Goal: Task Accomplishment & Management: Manage account settings

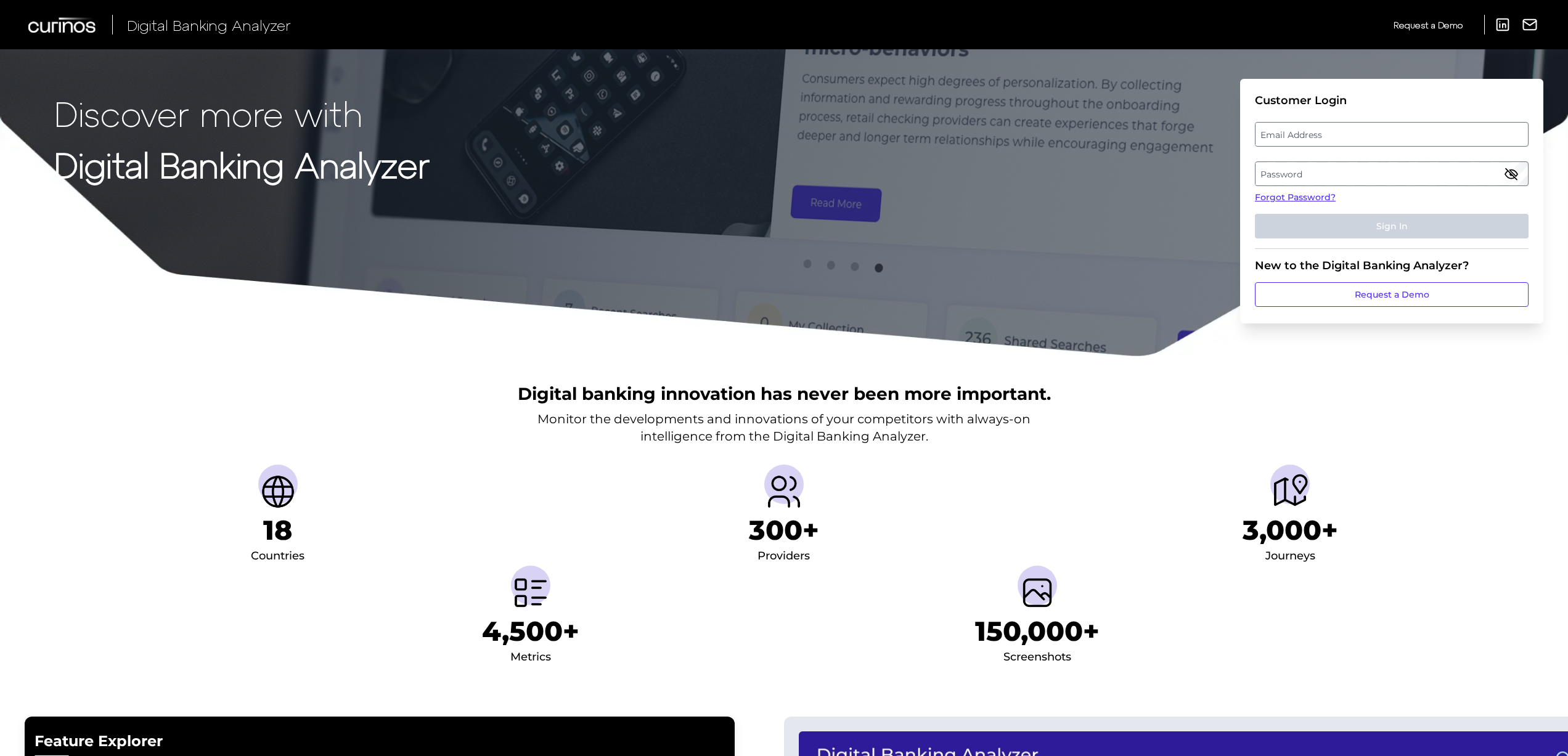
click at [1326, 134] on label "Email Address" at bounding box center [1391, 134] width 272 height 22
click at [1326, 134] on input "email" at bounding box center [1391, 134] width 273 height 24
click at [1312, 137] on input "Email Address" at bounding box center [1391, 134] width 273 height 24
type input "[EMAIL_ADDRESS][PERSON_NAME][DOMAIN_NAME]"
click at [1328, 173] on label "Password" at bounding box center [1391, 173] width 272 height 22
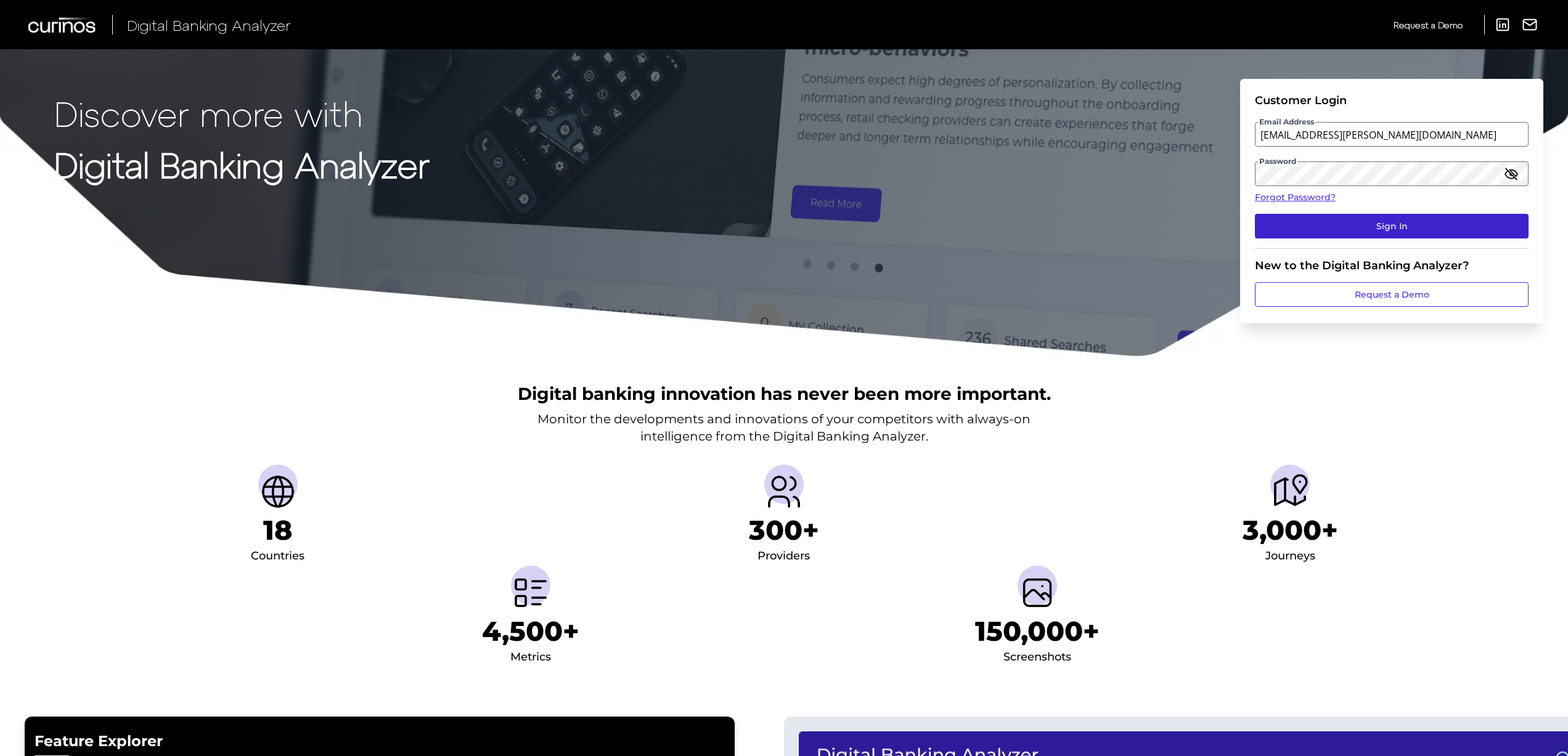
click at [1381, 216] on button "Sign In" at bounding box center [1391, 226] width 273 height 24
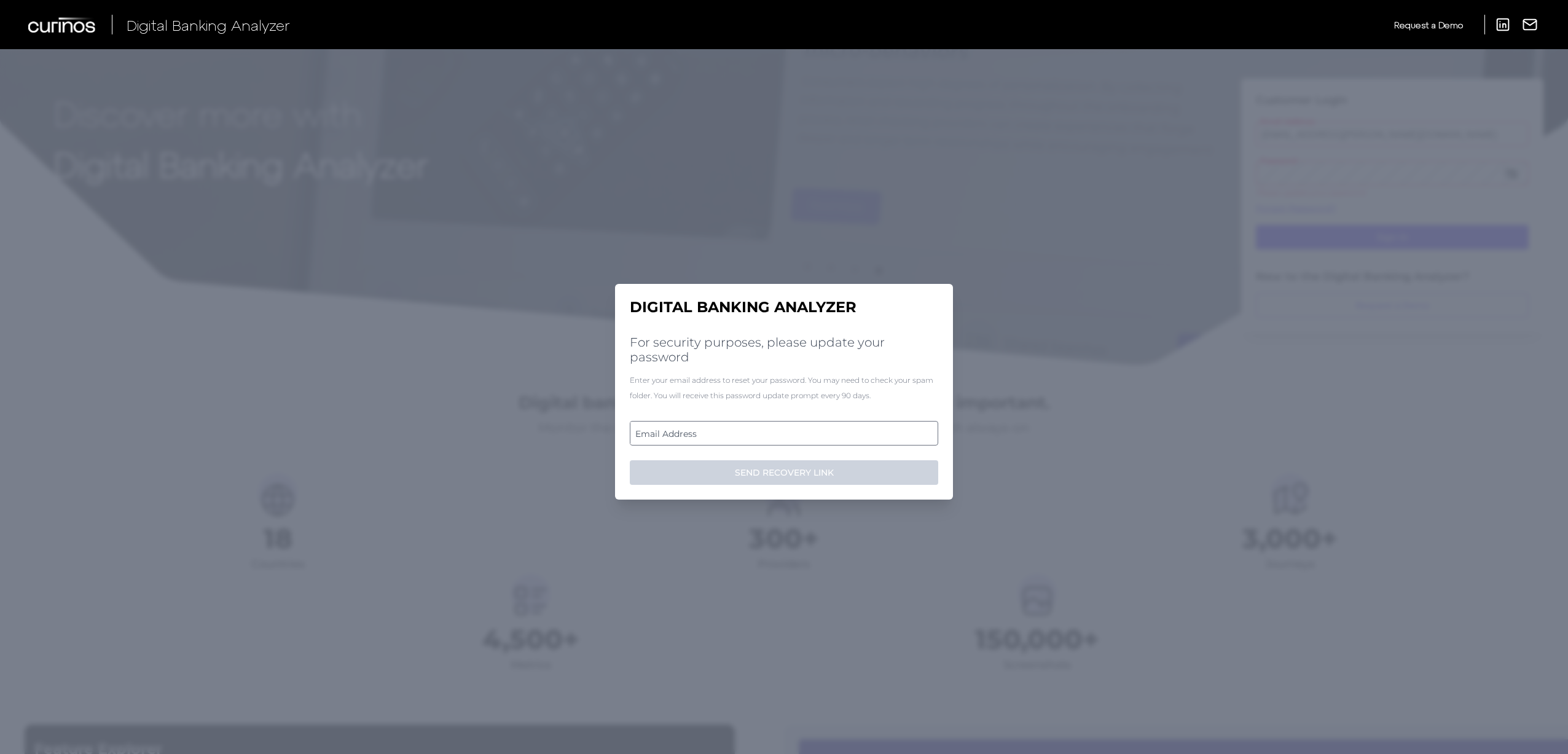
click at [812, 440] on label "Email Address" at bounding box center [783, 433] width 306 height 22
click at [812, 440] on input "email" at bounding box center [784, 433] width 308 height 24
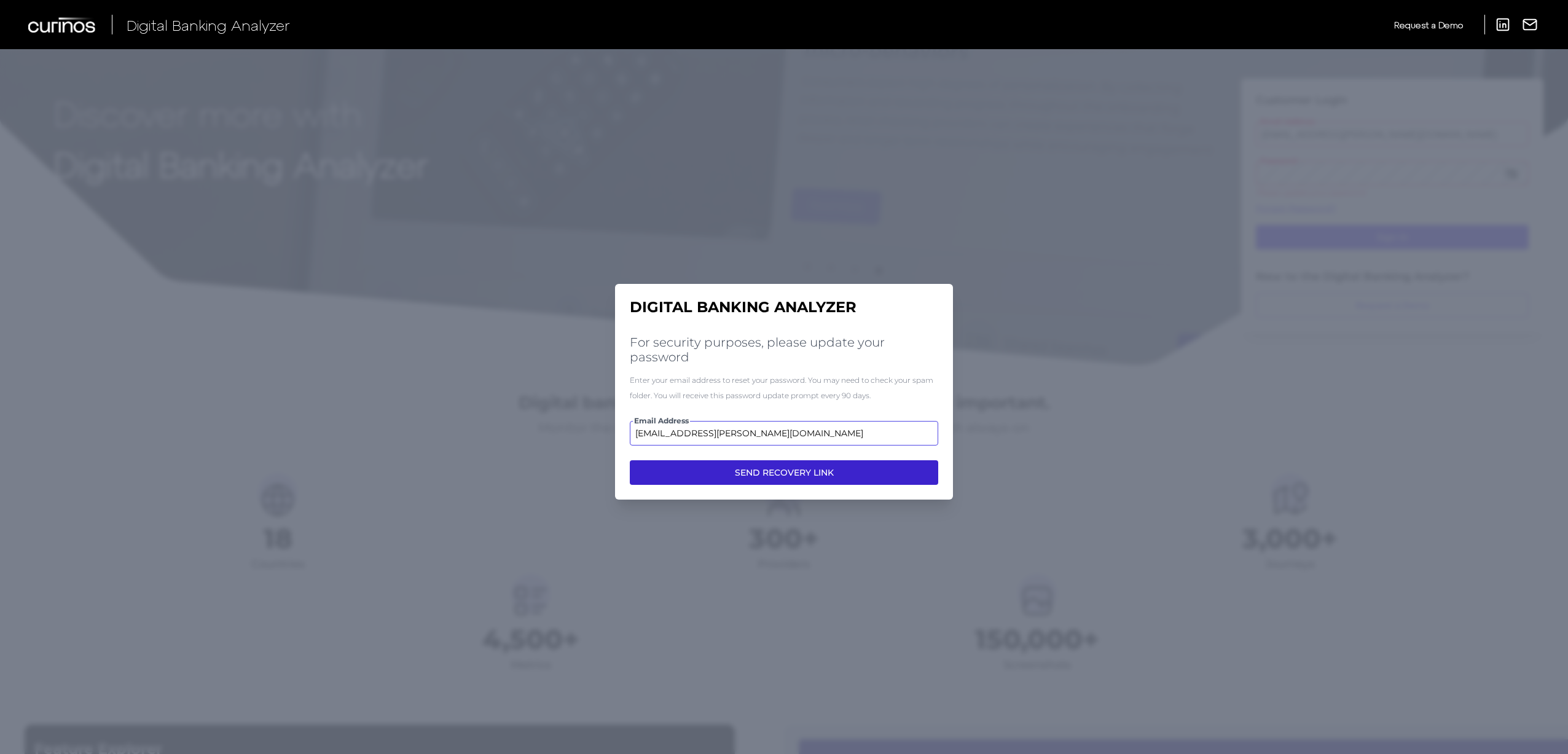
type input "[EMAIL_ADDRESS][PERSON_NAME][DOMAIN_NAME]"
click at [826, 478] on button "SEND RECOVERY LINK" at bounding box center [784, 472] width 308 height 24
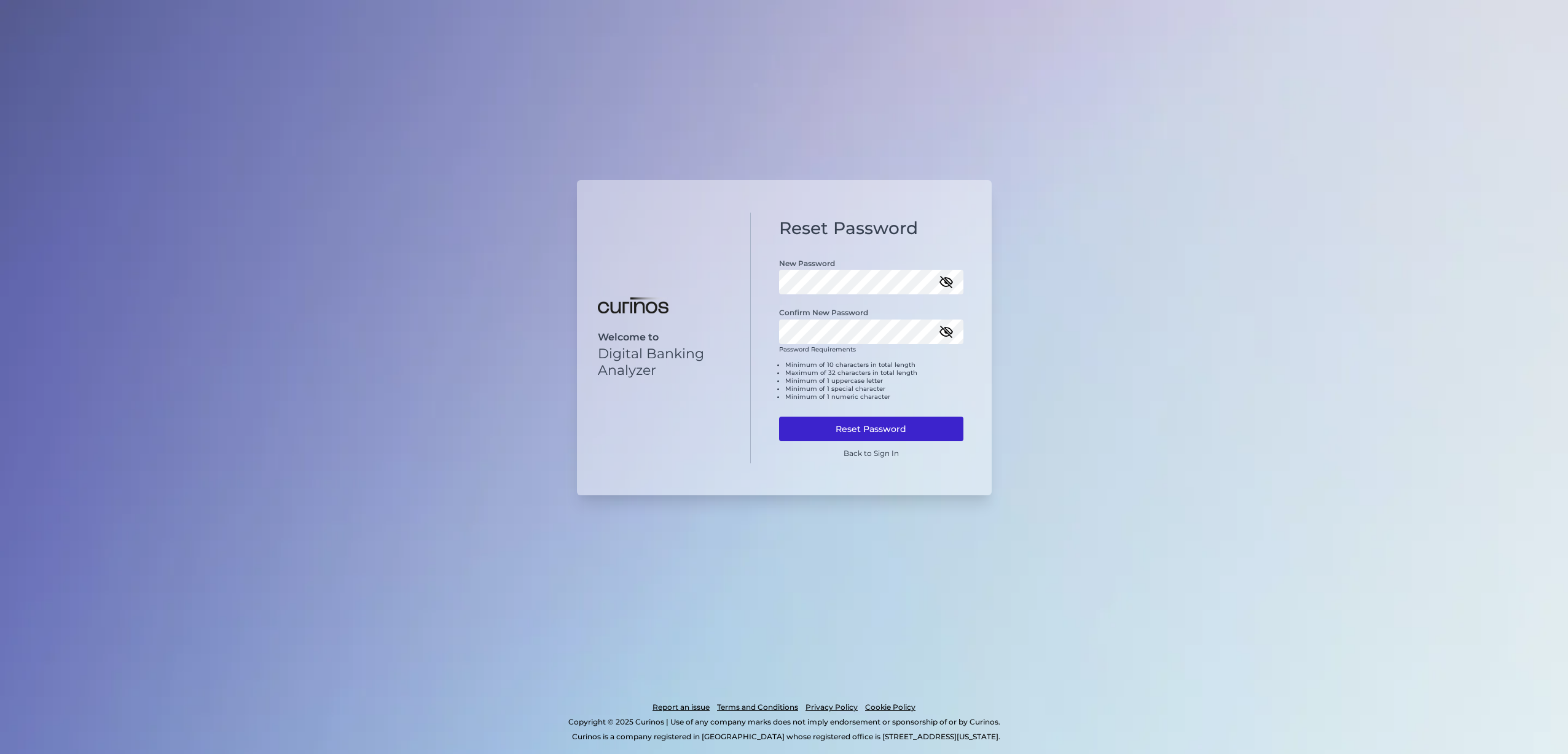
click at [881, 423] on button "Reset Password" at bounding box center [871, 428] width 184 height 24
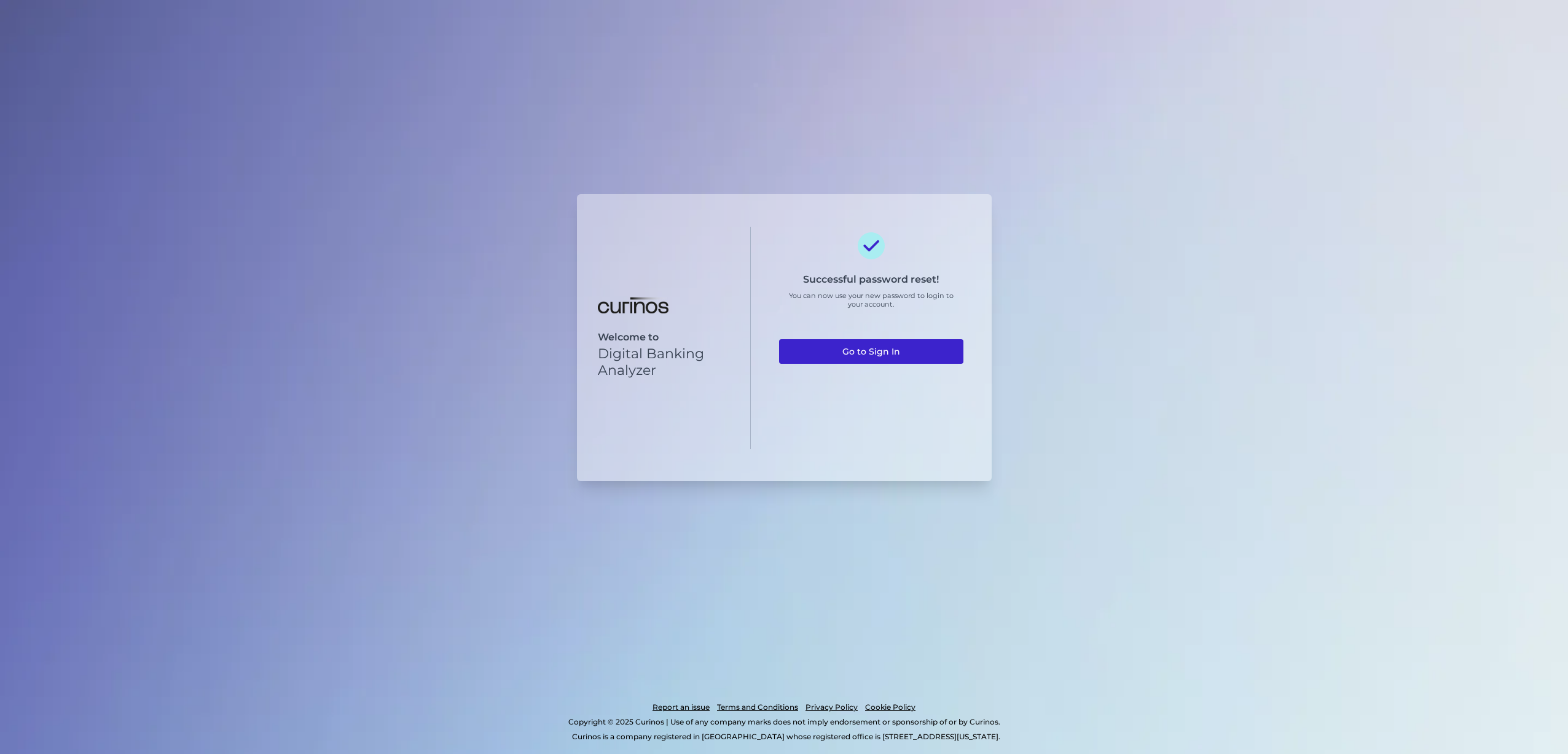
click at [863, 353] on link "Go to Sign In" at bounding box center [871, 351] width 184 height 24
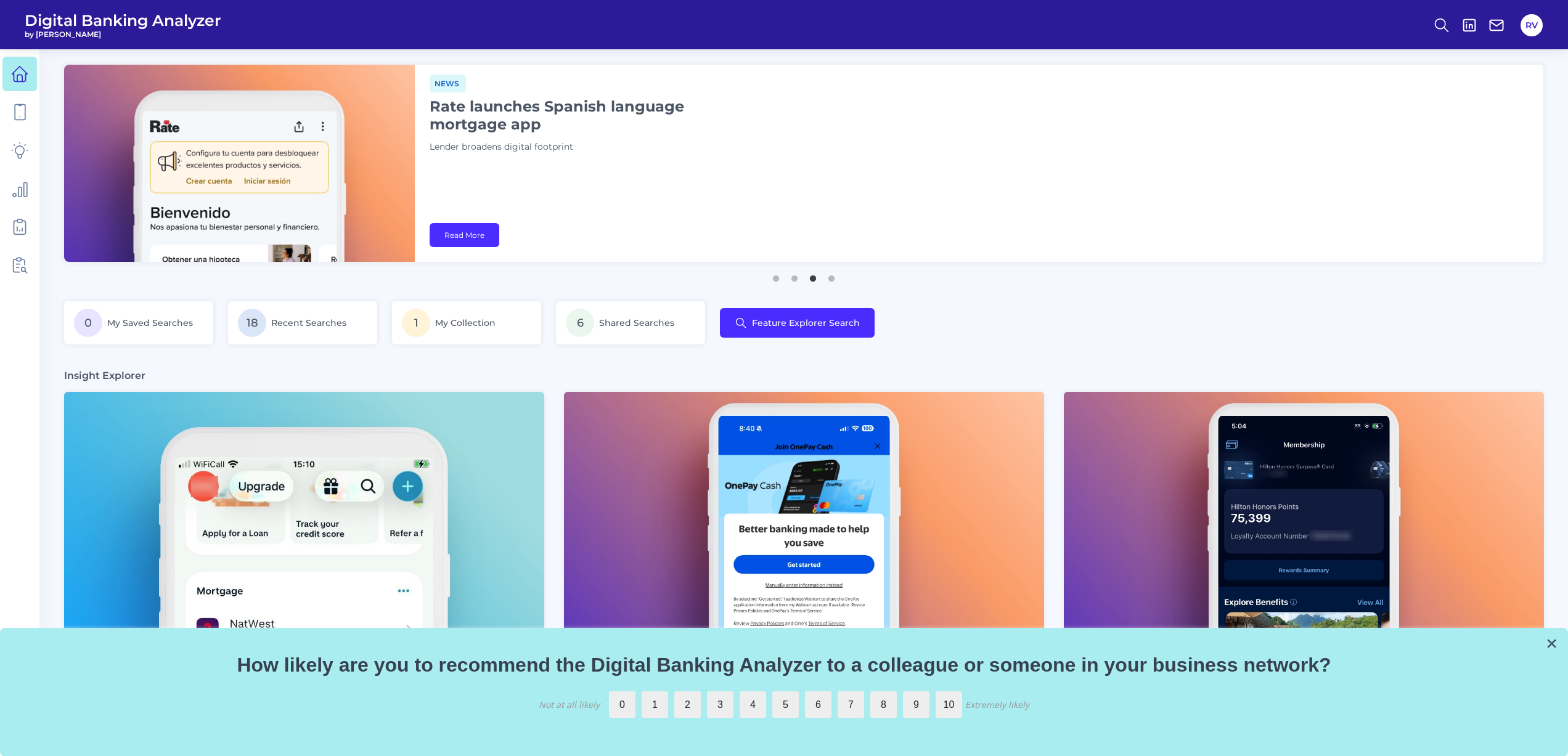
click at [415, 512] on img at bounding box center [303, 526] width 480 height 270
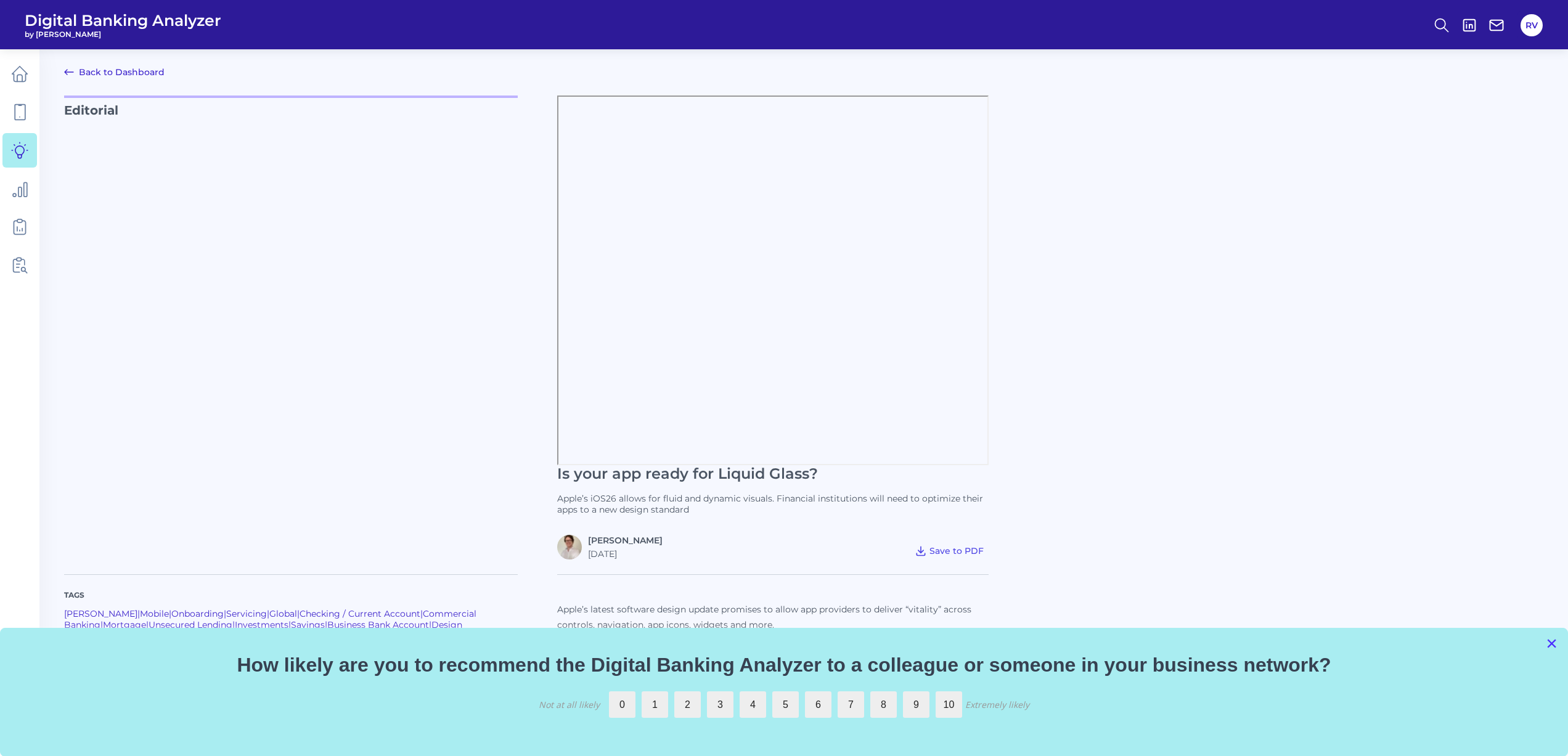
click at [1550, 644] on button "×" at bounding box center [1551, 643] width 12 height 20
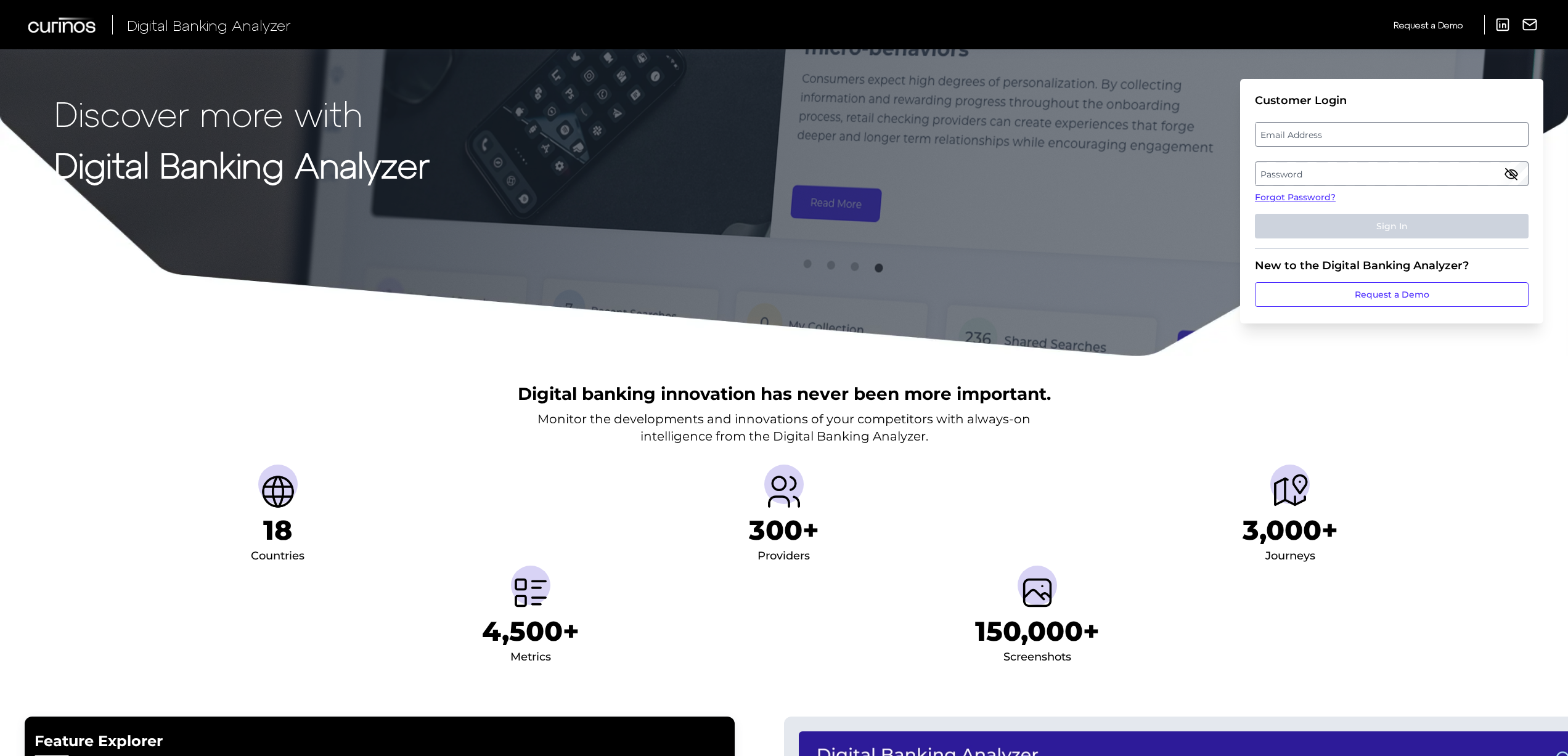
click at [1328, 178] on label "Password" at bounding box center [1391, 173] width 272 height 22
click at [1326, 137] on label "Email Address" at bounding box center [1391, 134] width 272 height 22
click at [1326, 137] on input "email" at bounding box center [1391, 134] width 273 height 24
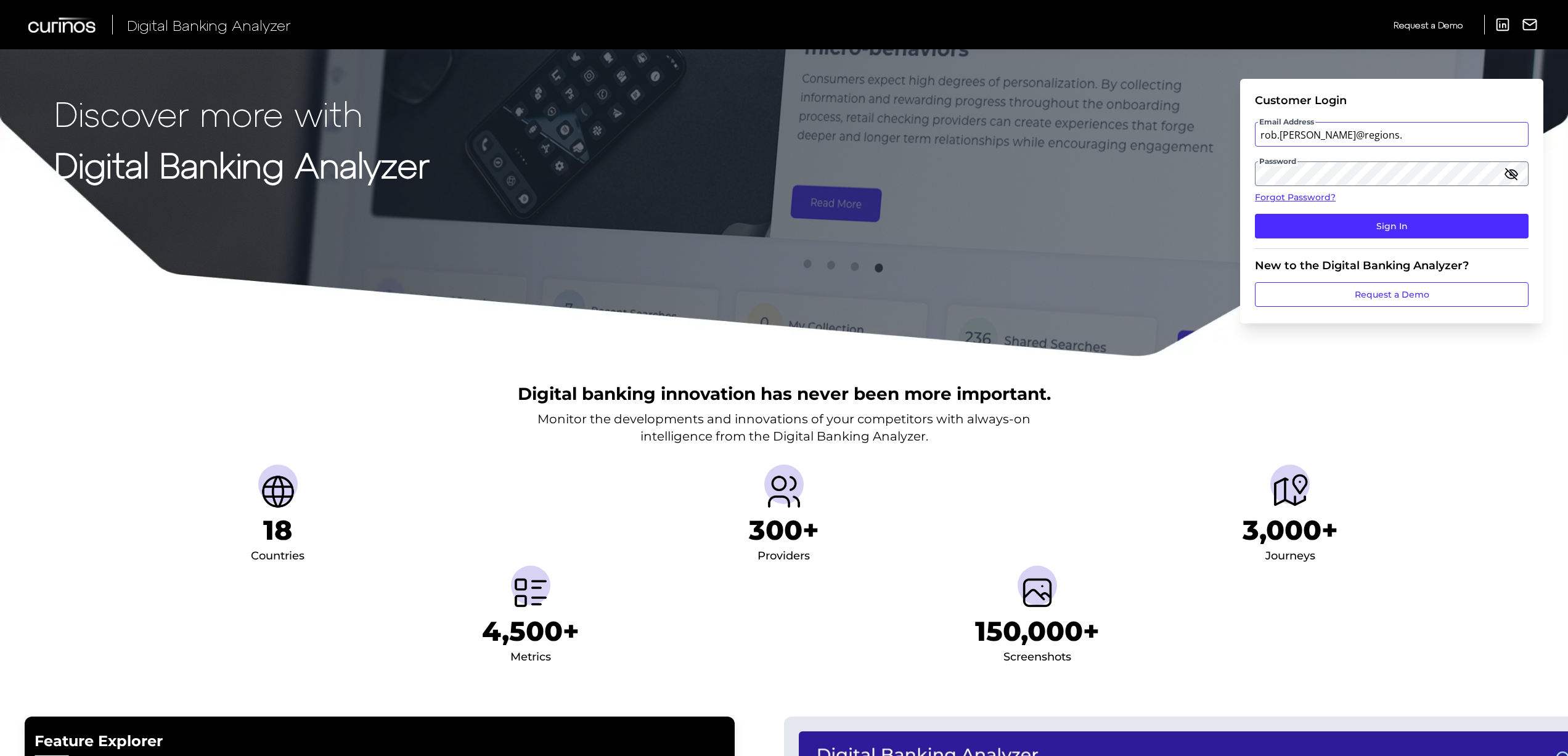
type input "[EMAIL_ADDRESS][PERSON_NAME][DOMAIN_NAME]"
click at [1351, 223] on button "Sign In" at bounding box center [1391, 226] width 273 height 24
